Goal: Task Accomplishment & Management: Manage account settings

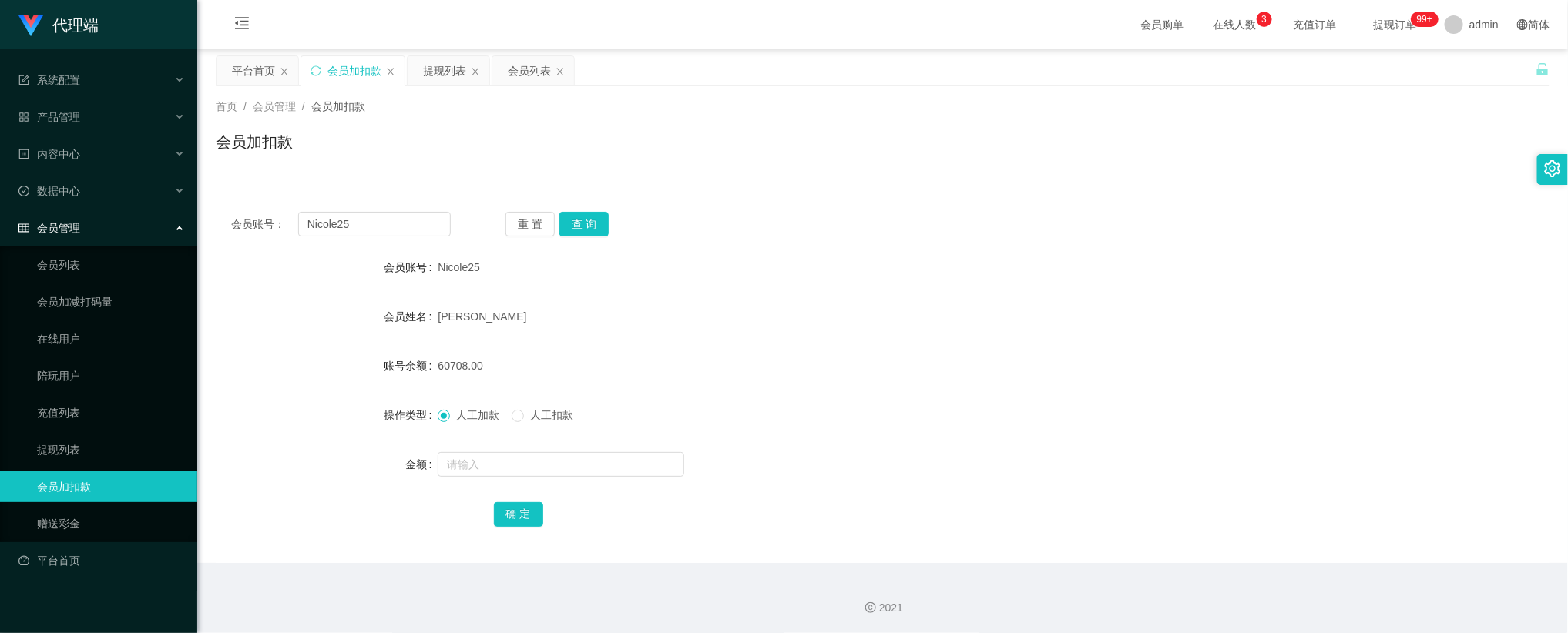
click at [559, 306] on div "[PERSON_NAME]" at bounding box center [826, 316] width 779 height 31
click at [529, 223] on button "重 置" at bounding box center [530, 224] width 49 height 25
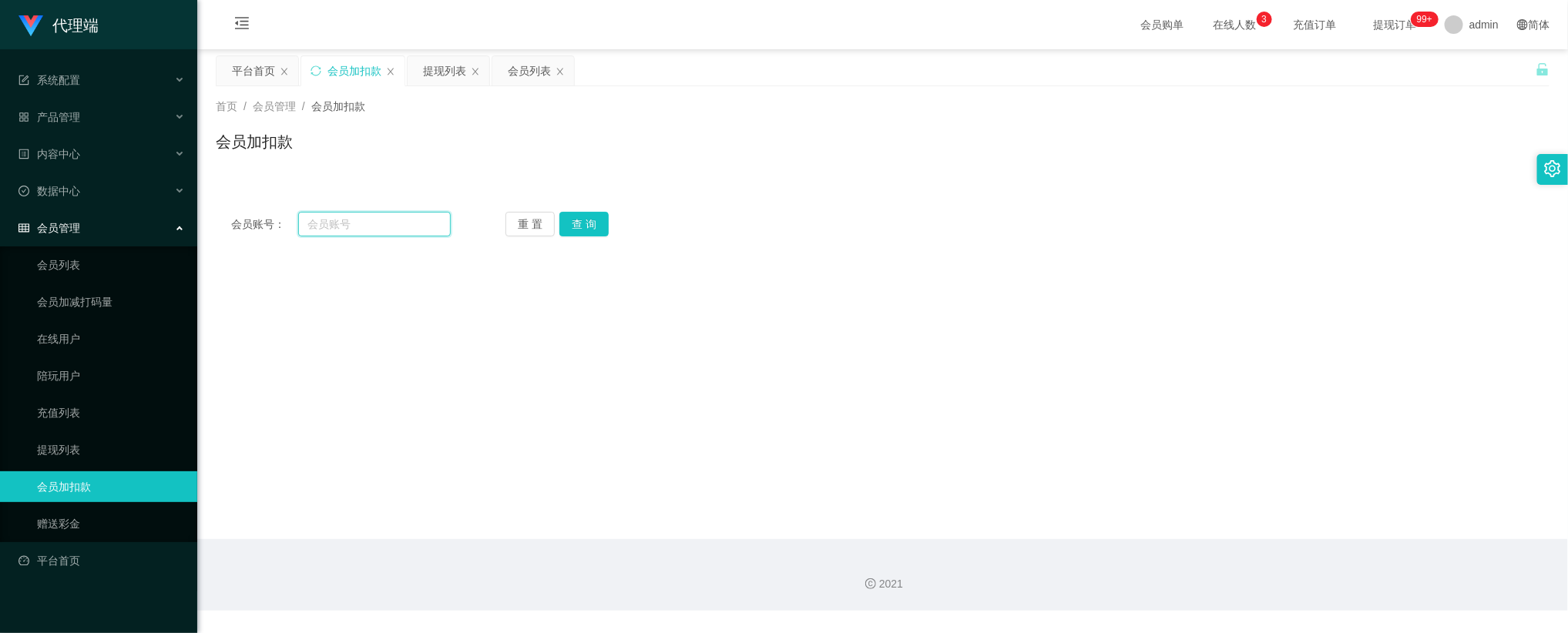
click at [414, 220] on input "text" at bounding box center [374, 224] width 153 height 25
paste input "0008"
type input "0008"
click at [587, 222] on button "查 询" at bounding box center [584, 224] width 49 height 25
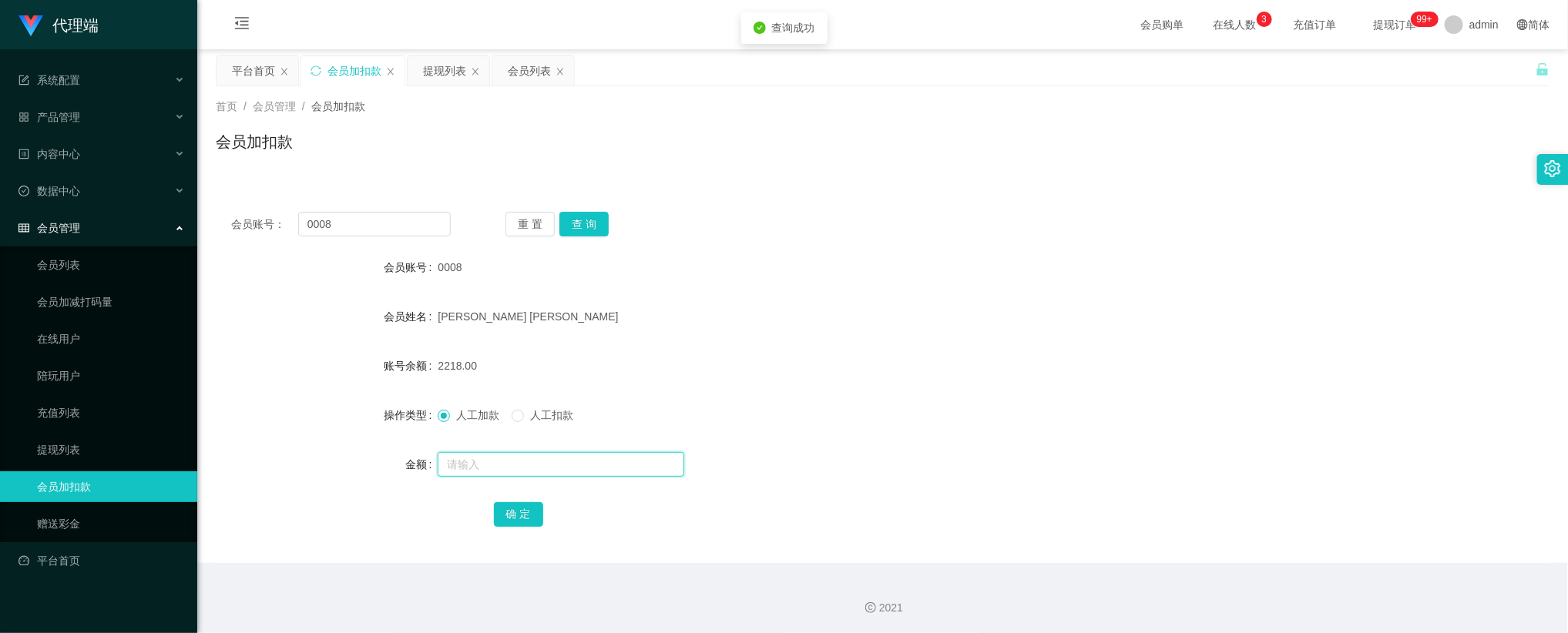
click at [484, 462] on input "text" at bounding box center [561, 465] width 247 height 25
type input "240"
click at [509, 511] on button "确 定" at bounding box center [519, 515] width 49 height 25
